Goal: Information Seeking & Learning: Learn about a topic

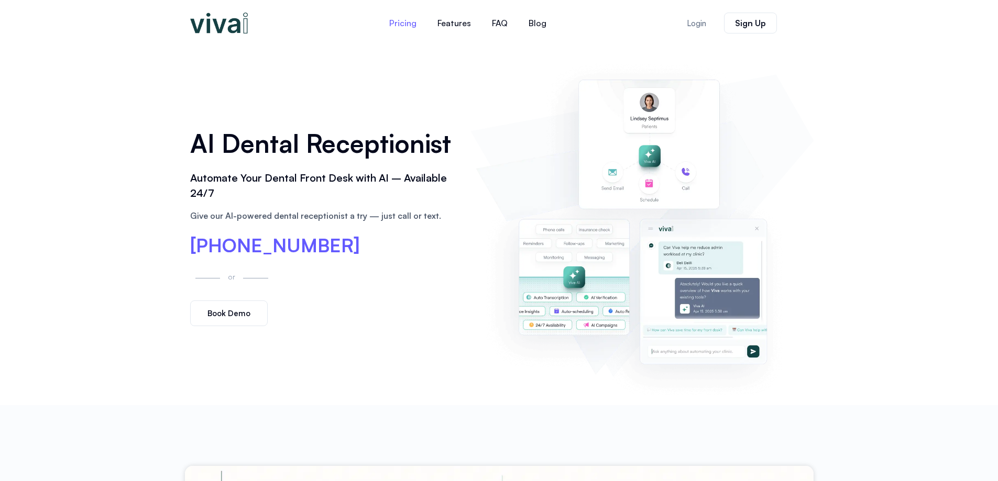
click at [407, 19] on link "Pricing" at bounding box center [403, 22] width 48 height 25
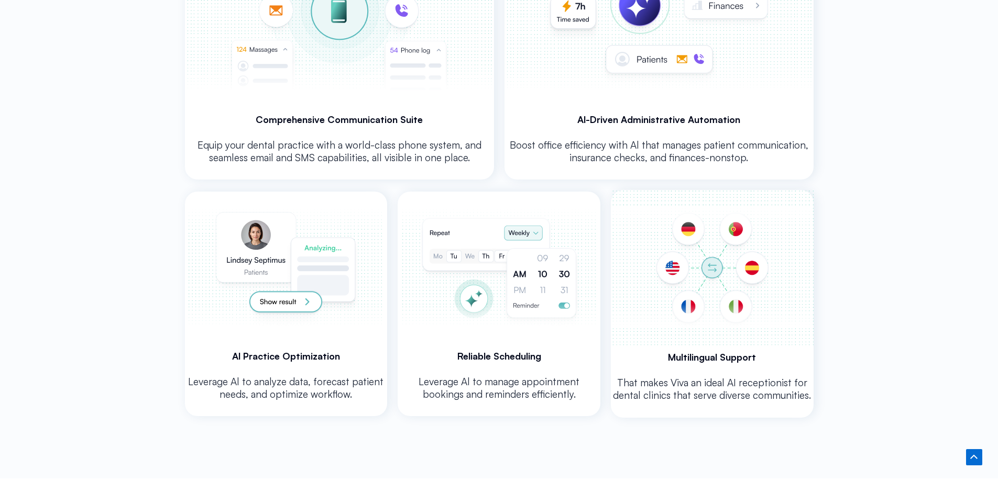
scroll to position [2213, 0]
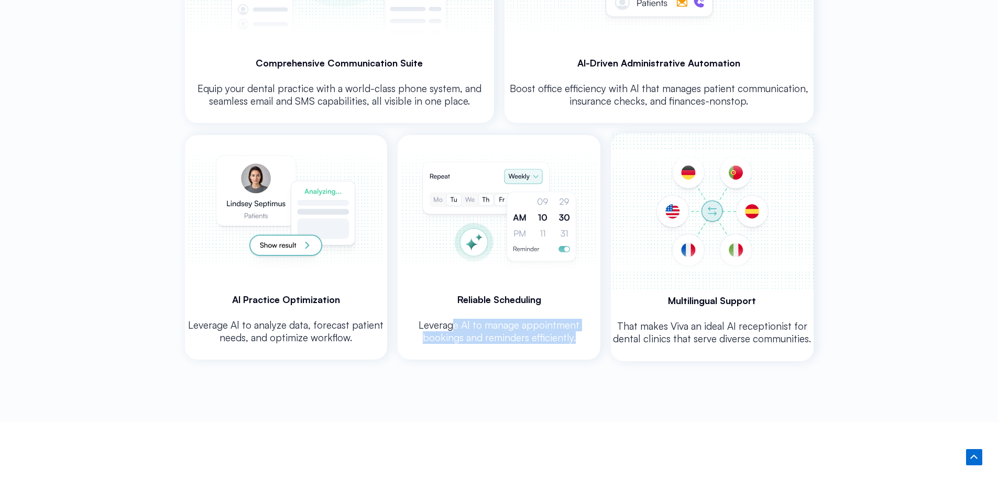
drag, startPoint x: 523, startPoint y: 331, endPoint x: 432, endPoint y: 316, distance: 92.4
click at [432, 319] on p "Leverage Al to manage appointment bookings and reminders efficiently." at bounding box center [499, 331] width 203 height 25
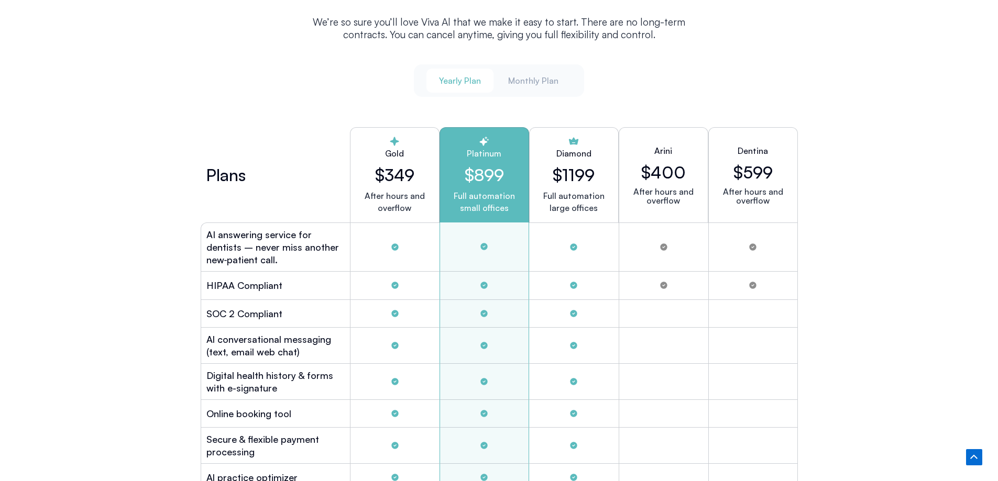
scroll to position [2684, 0]
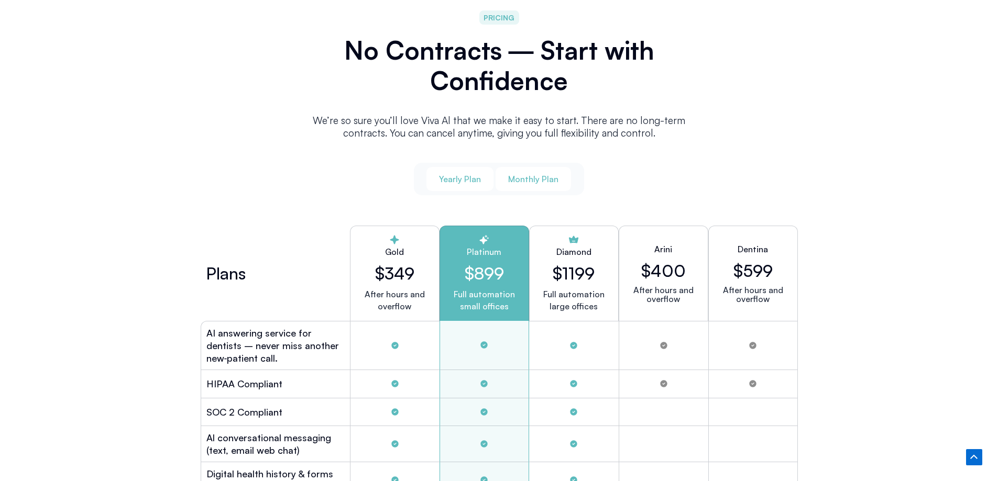
click at [541, 180] on span "Monthly Plan" at bounding box center [533, 179] width 50 height 12
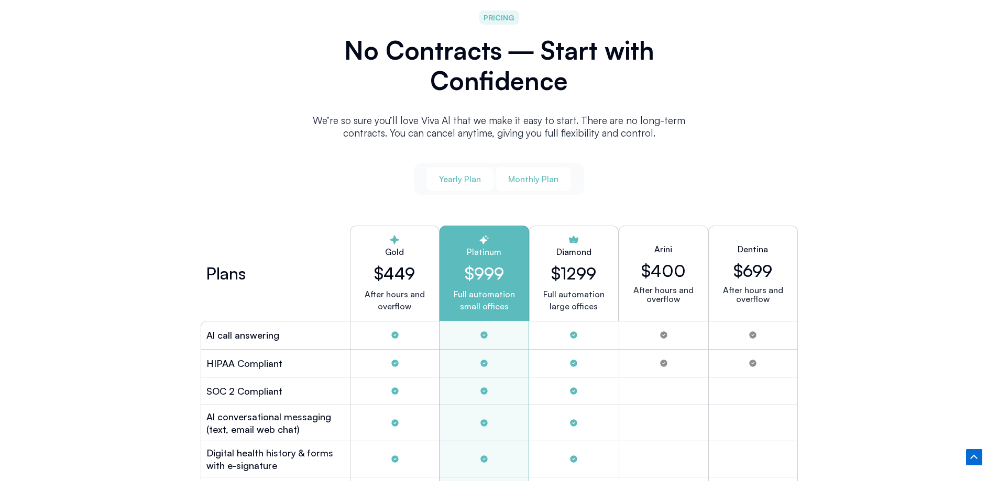
click at [454, 174] on span "Yearly Plan" at bounding box center [460, 179] width 42 height 12
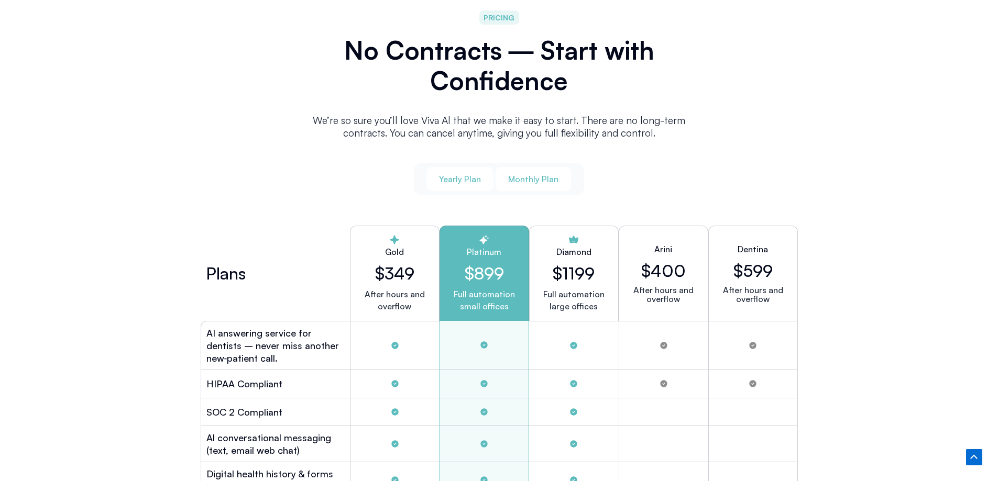
click at [523, 175] on span "Monthly Plan" at bounding box center [533, 179] width 50 height 12
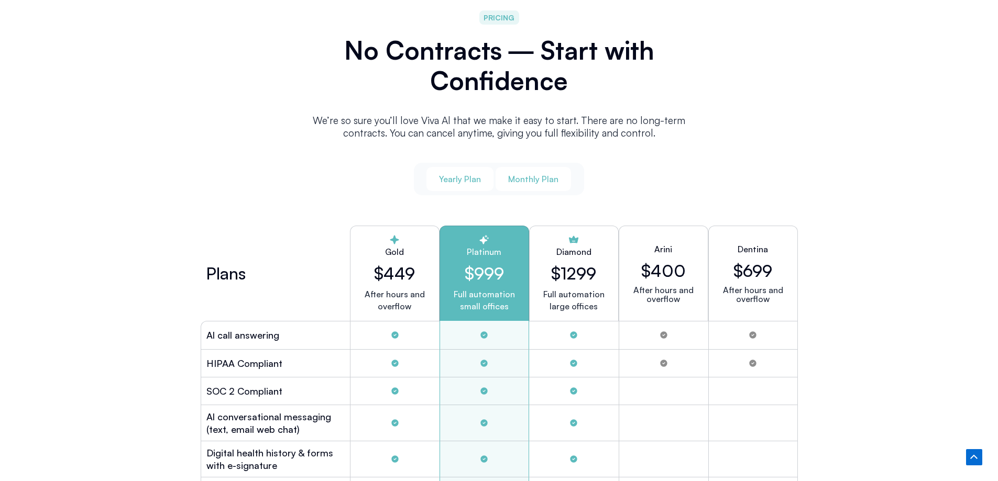
click at [477, 174] on span "Yearly Plan" at bounding box center [460, 179] width 42 height 12
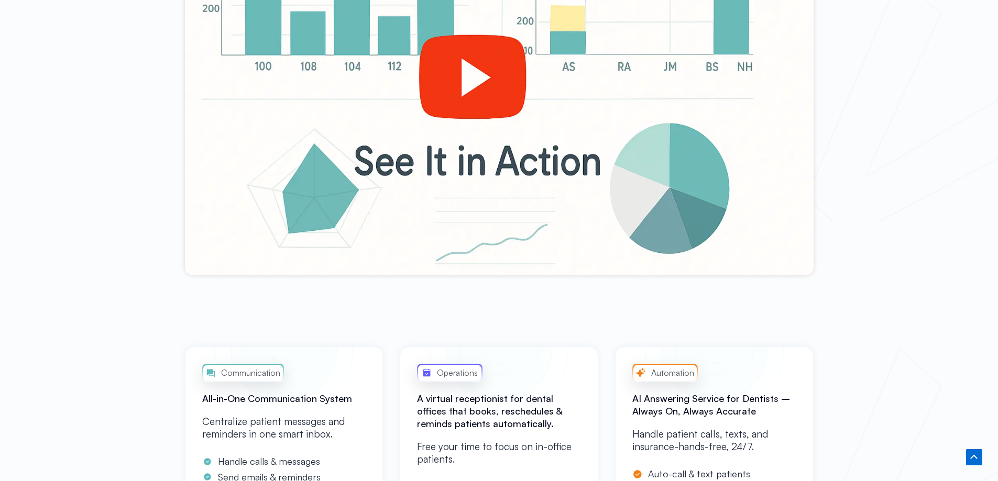
scroll to position [419, 0]
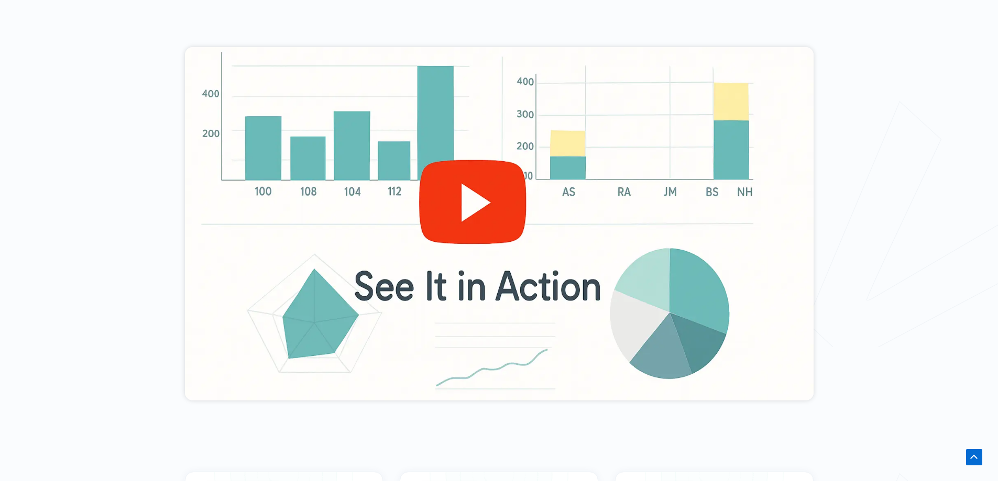
click at [464, 202] on div at bounding box center [499, 224] width 629 height 354
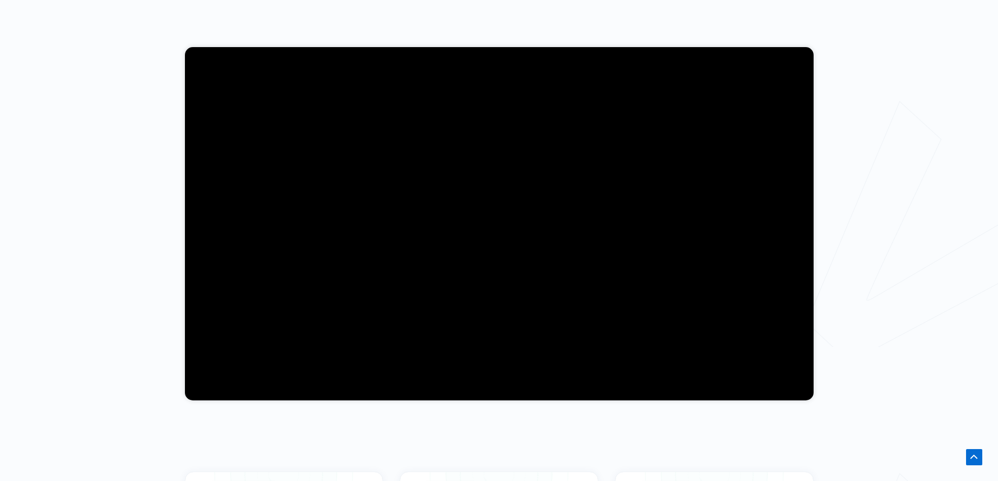
click at [876, 365] on div at bounding box center [499, 223] width 998 height 475
click at [859, 423] on div at bounding box center [499, 223] width 998 height 475
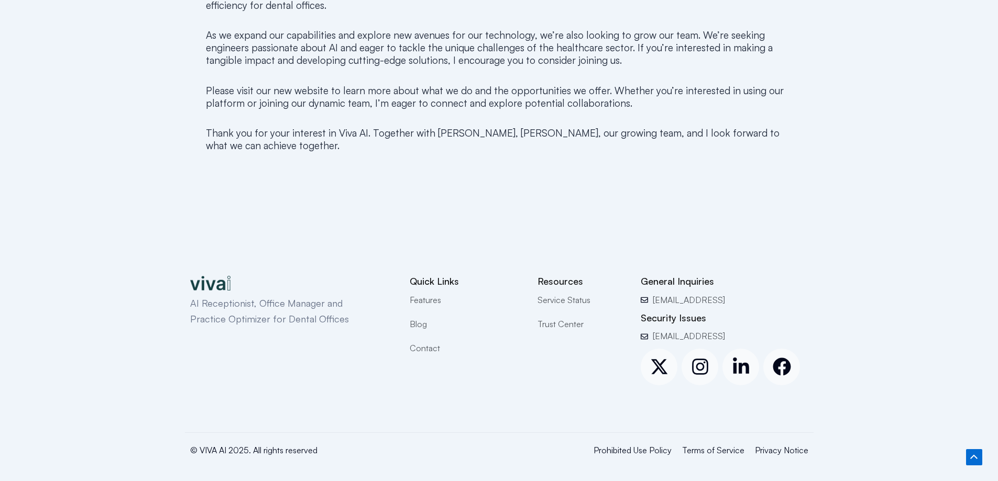
scroll to position [743, 0]
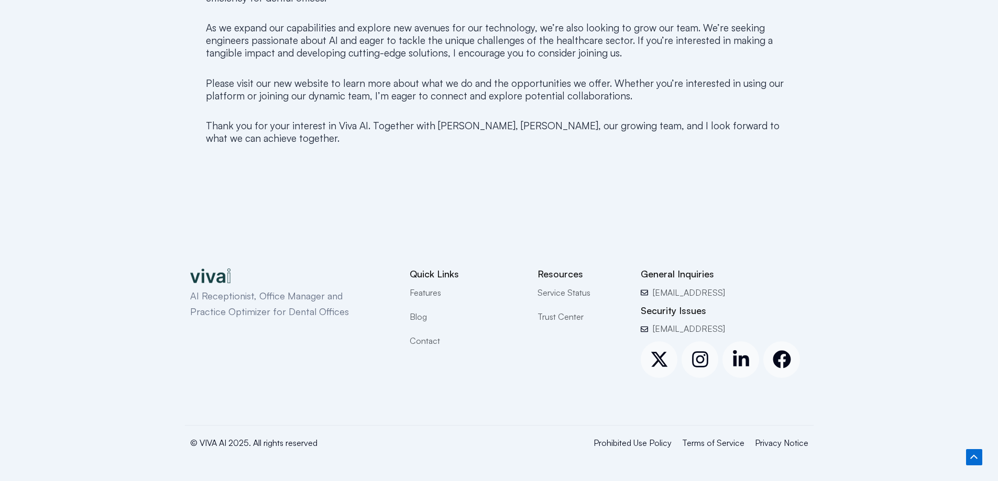
click at [428, 323] on link "Blog" at bounding box center [466, 317] width 112 height 14
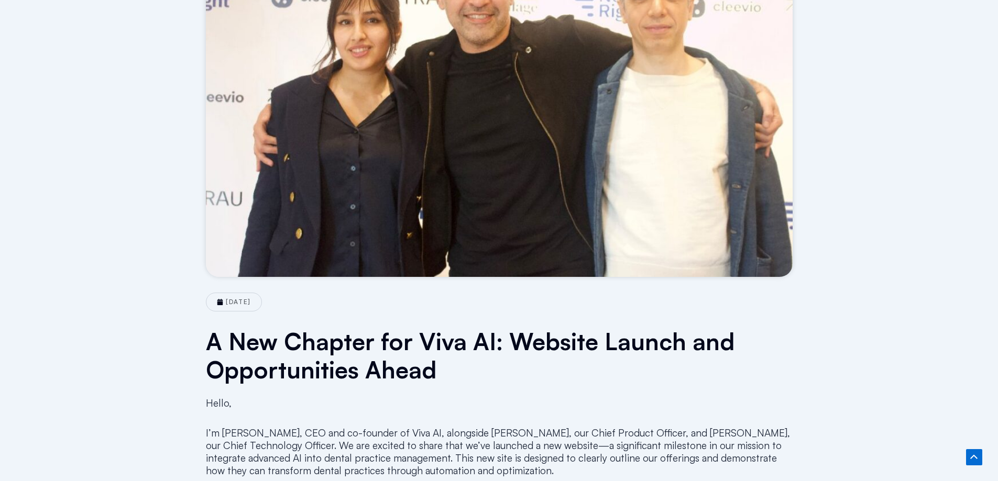
scroll to position [0, 0]
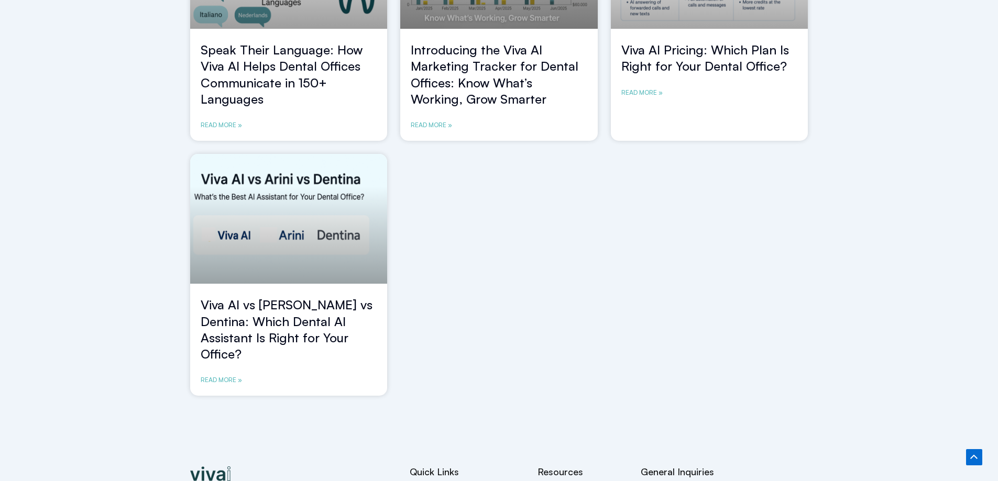
scroll to position [786, 0]
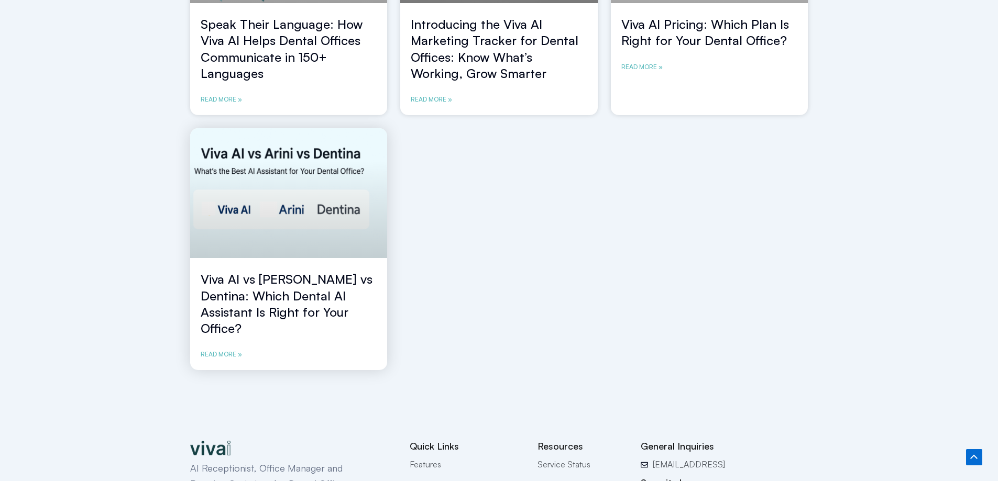
click at [258, 216] on link at bounding box center [288, 193] width 197 height 130
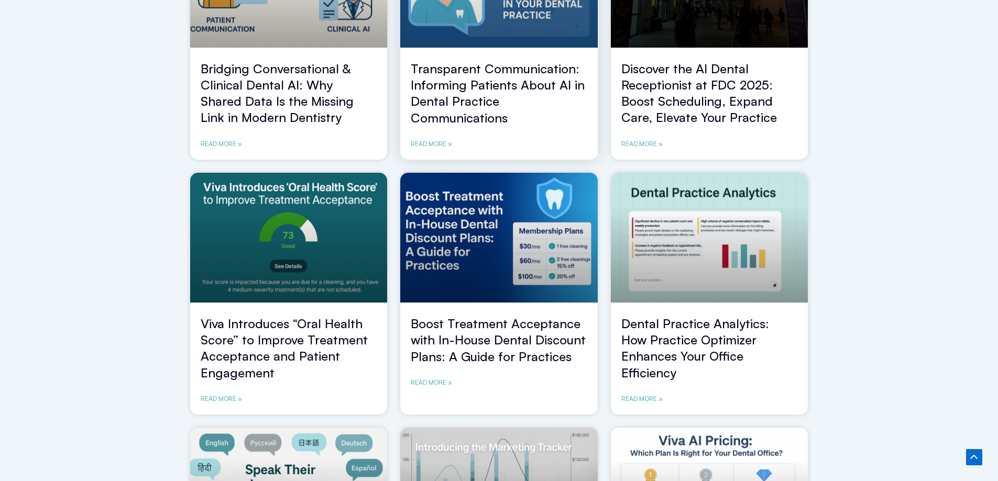
scroll to position [0, 0]
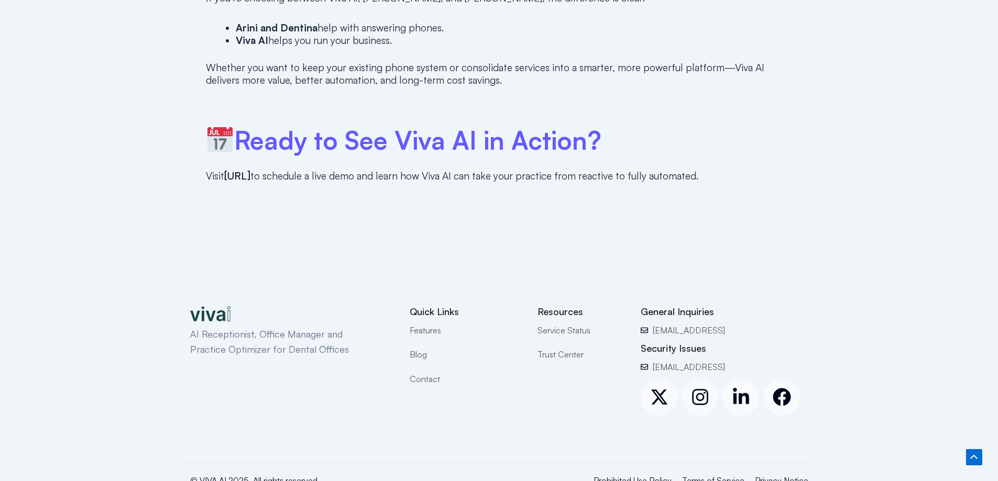
scroll to position [3025, 0]
